Goal: Book appointment/travel/reservation

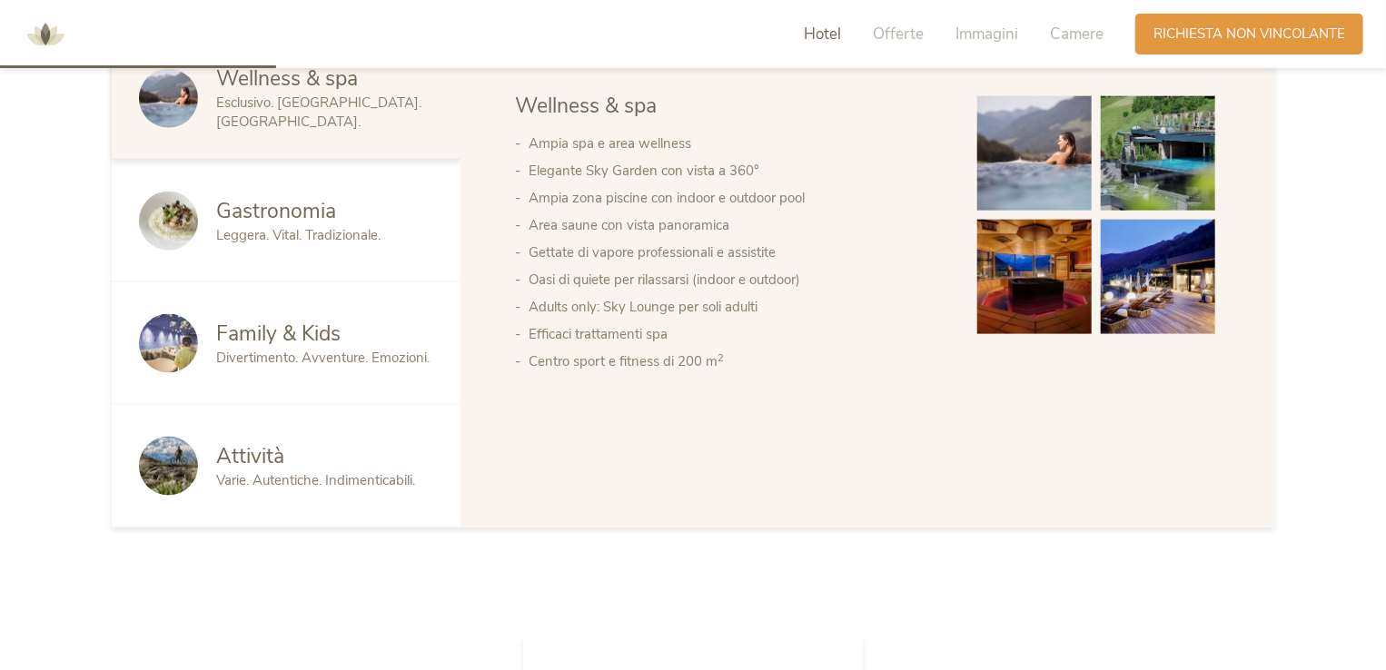
scroll to position [999, 0]
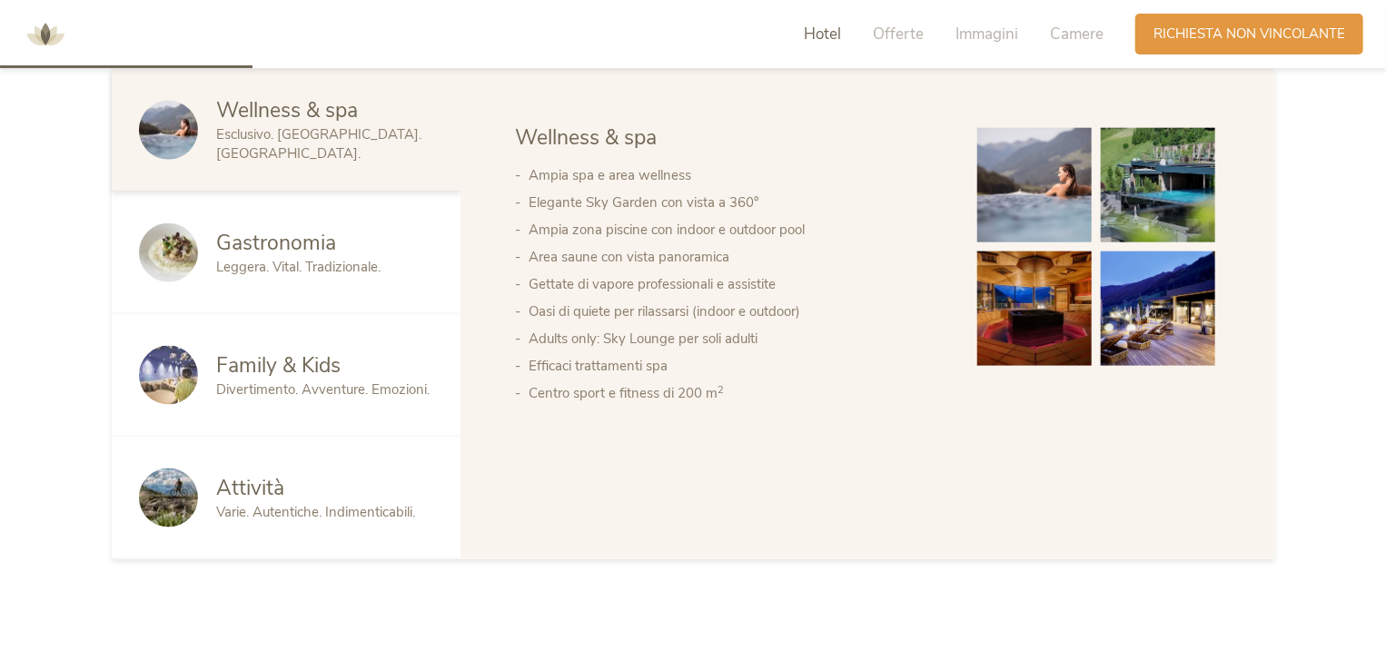
click at [1137, 219] on img at bounding box center [1158, 185] width 114 height 114
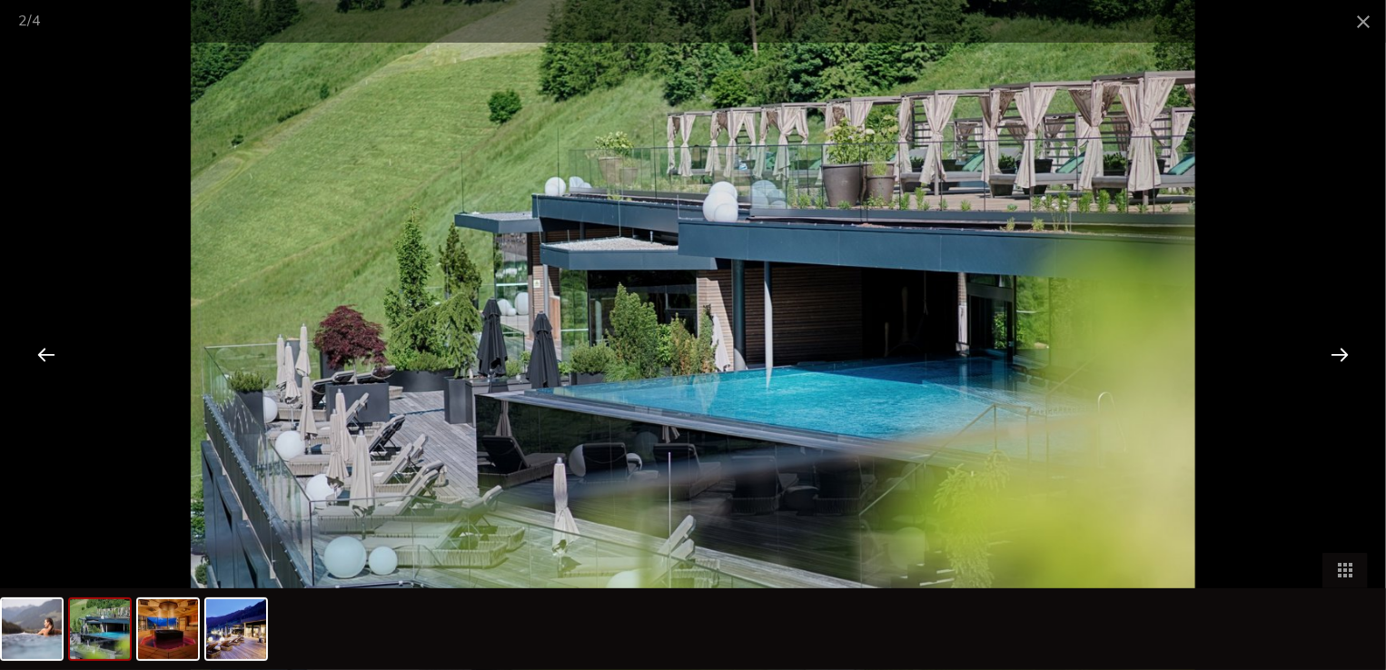
click at [1338, 348] on div at bounding box center [1339, 354] width 56 height 56
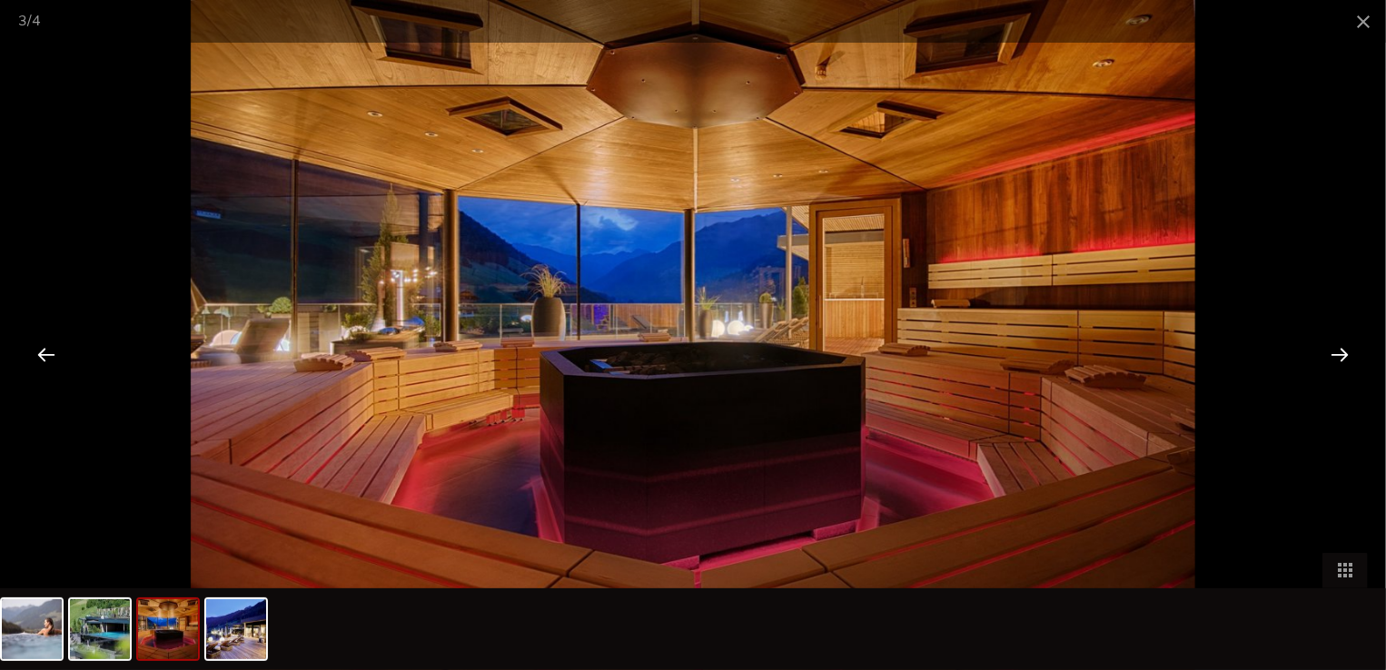
click at [1338, 348] on div at bounding box center [1339, 354] width 56 height 56
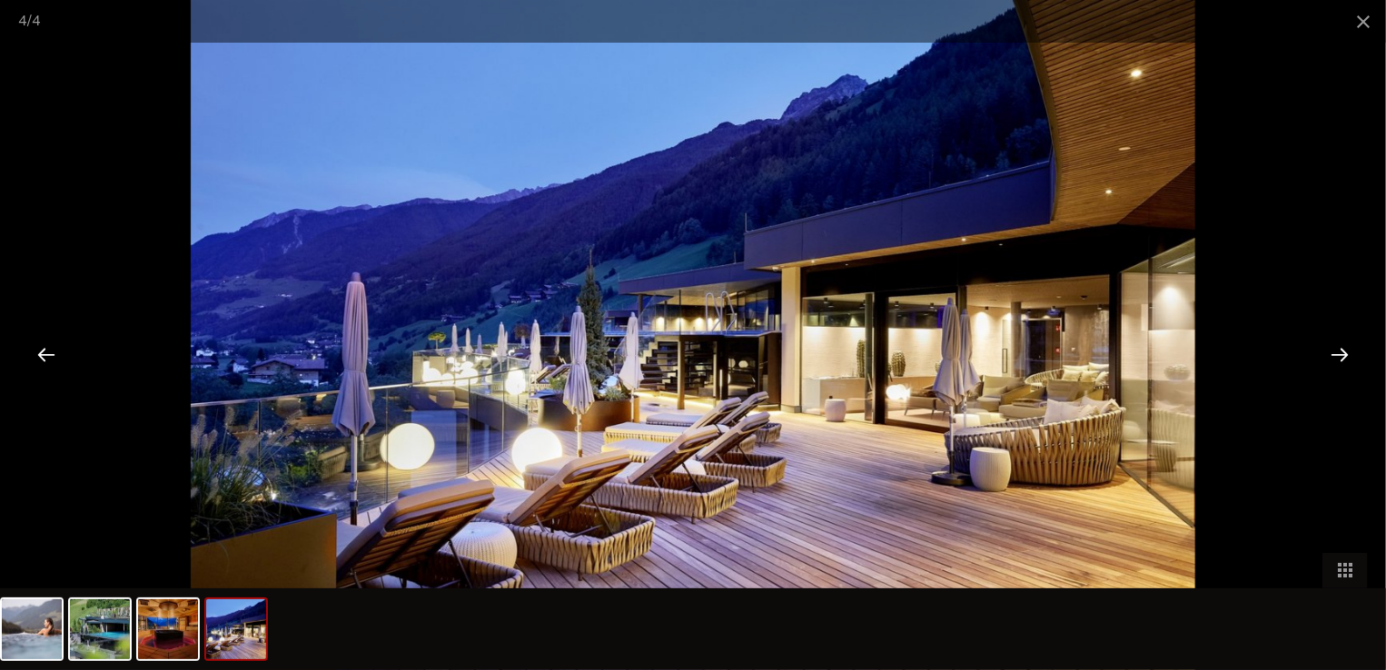
click at [1338, 348] on div at bounding box center [1339, 354] width 56 height 56
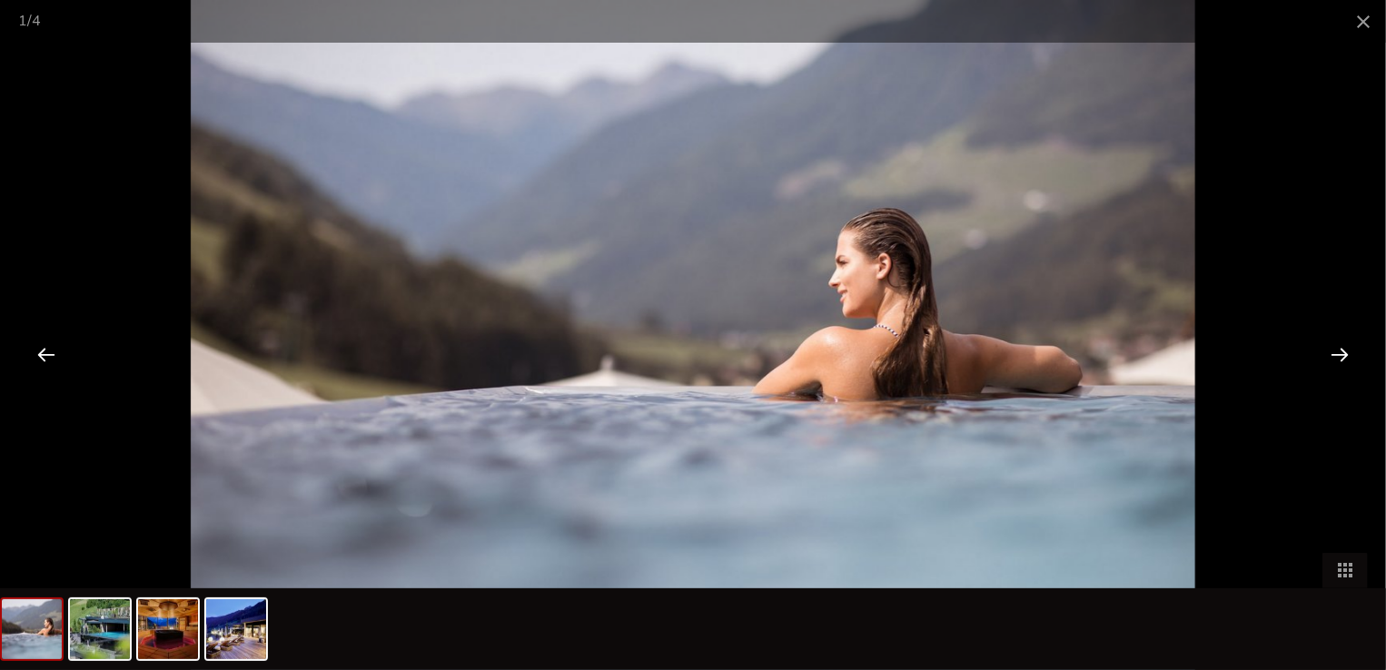
click at [1338, 348] on div at bounding box center [1339, 354] width 56 height 56
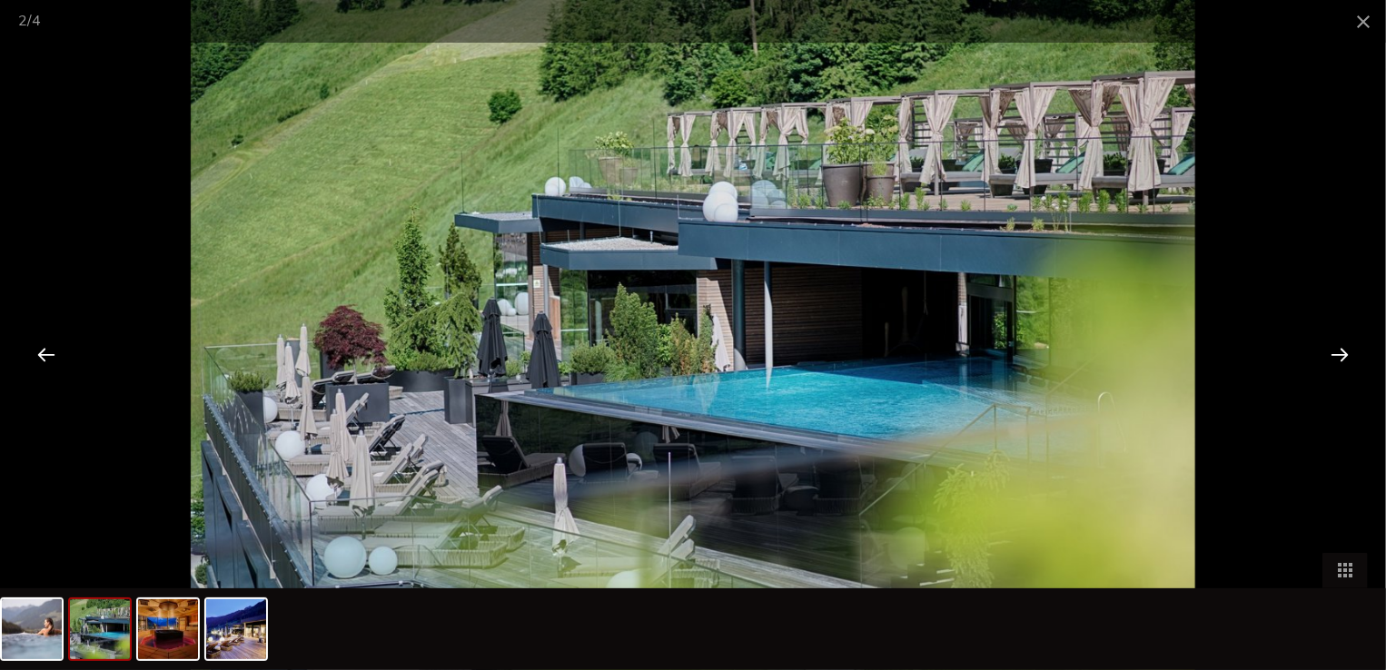
click at [1338, 348] on div at bounding box center [1339, 354] width 56 height 56
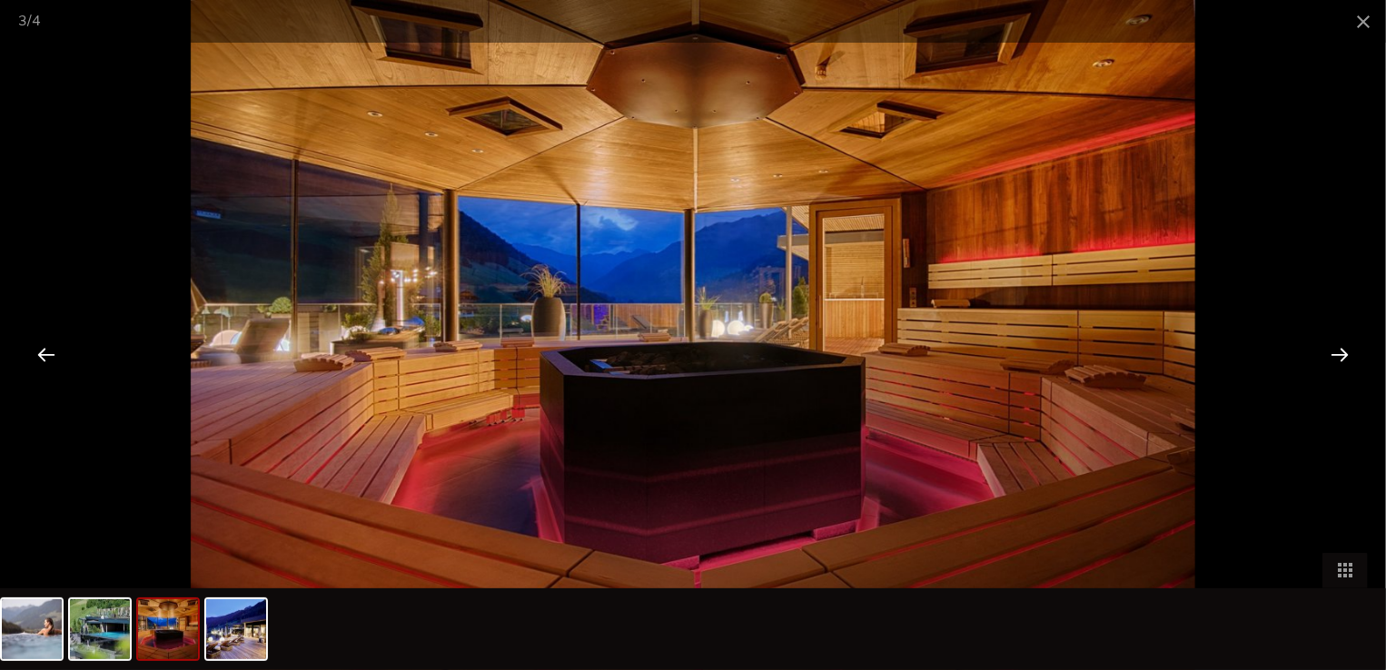
click at [1338, 348] on div at bounding box center [1339, 354] width 56 height 56
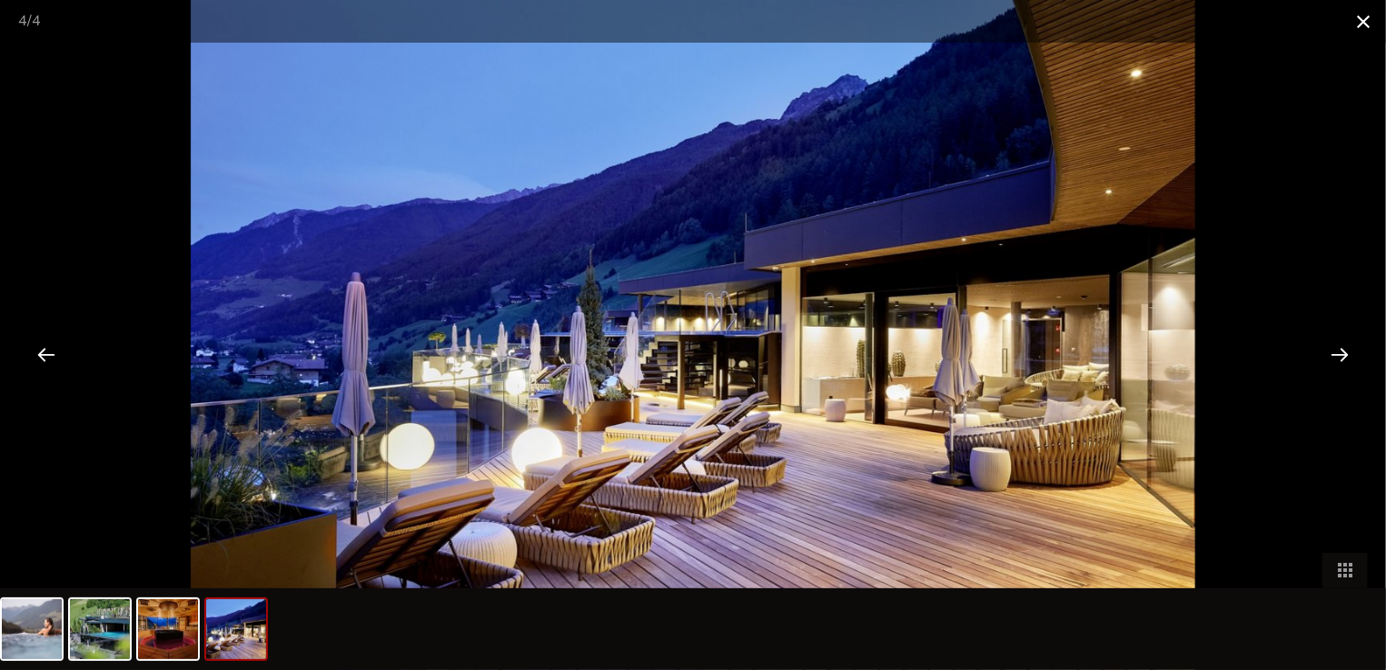
click at [1362, 23] on span at bounding box center [1363, 21] width 45 height 43
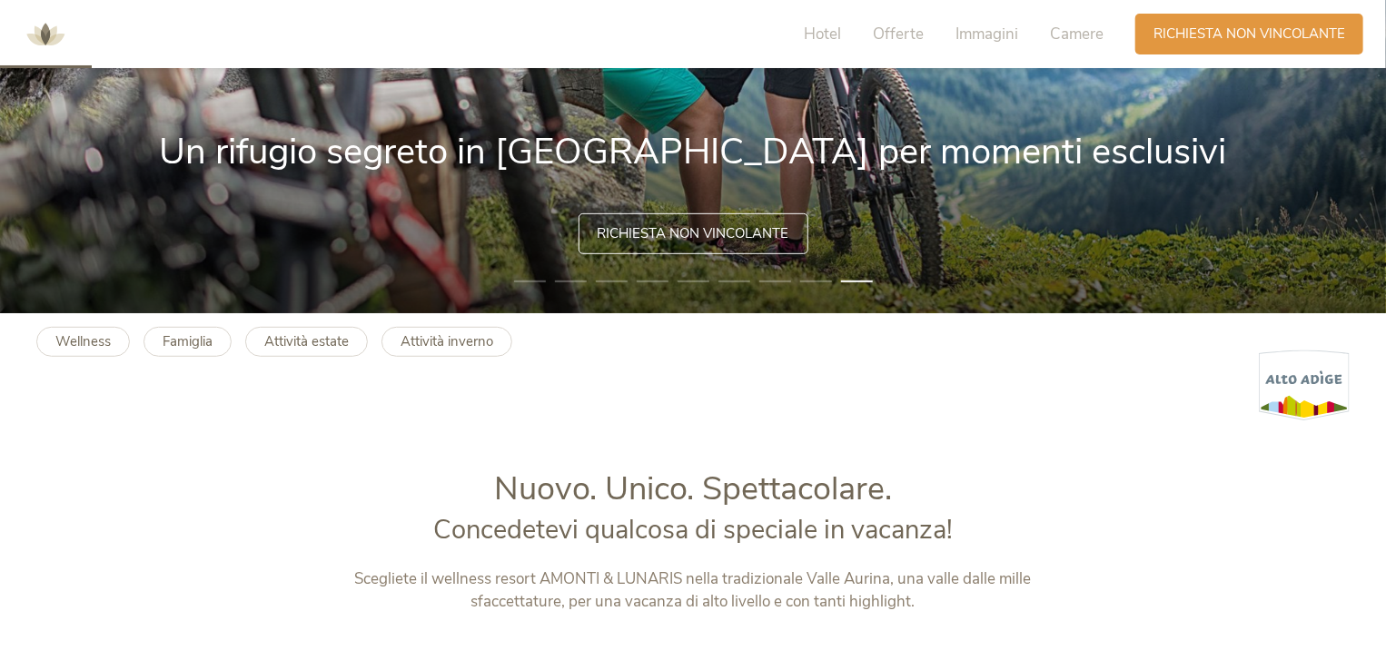
scroll to position [363, 0]
click at [681, 231] on span "Richiesta non vincolante" at bounding box center [694, 232] width 192 height 19
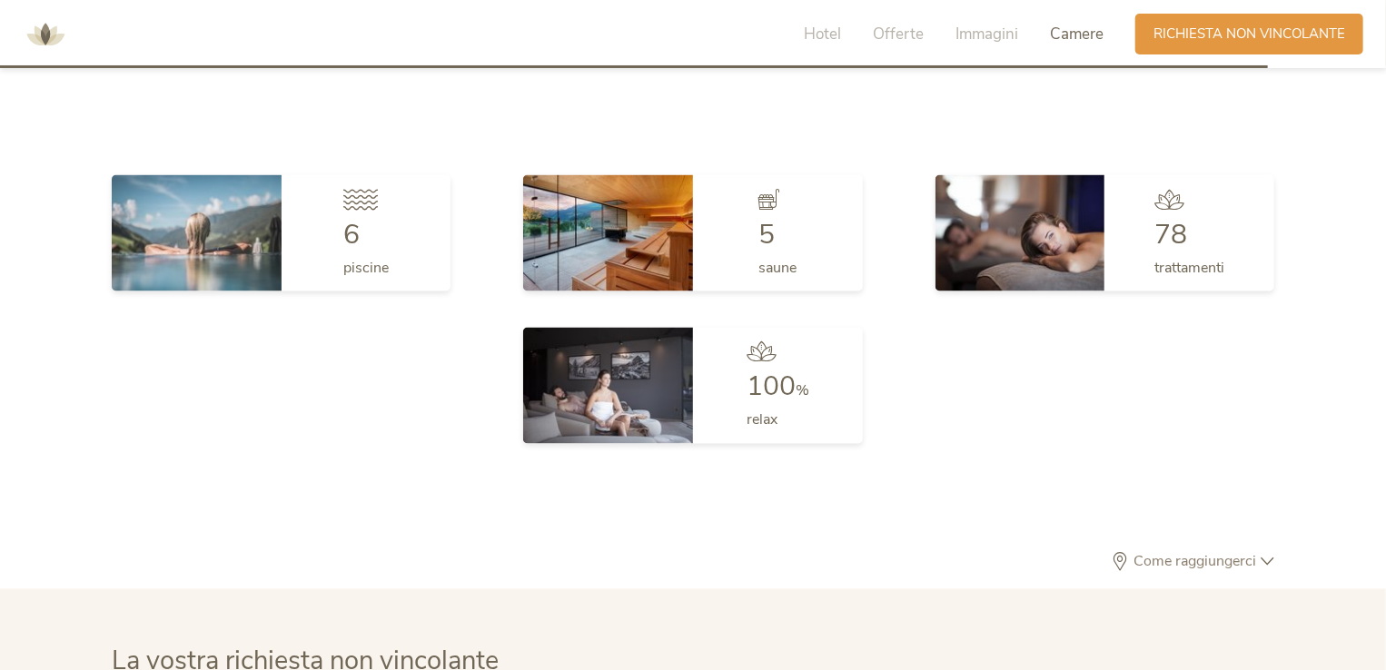
scroll to position [4839, 0]
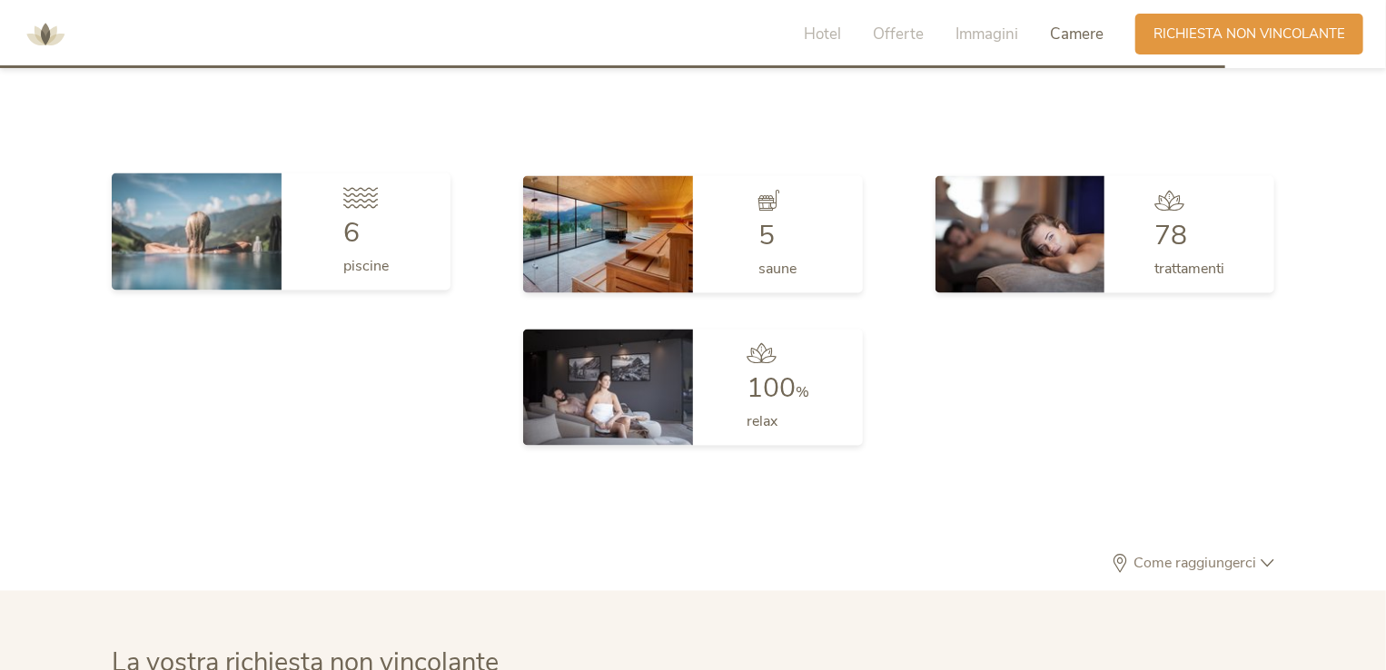
click at [265, 233] on img at bounding box center [197, 231] width 170 height 116
